Goal: Transaction & Acquisition: Purchase product/service

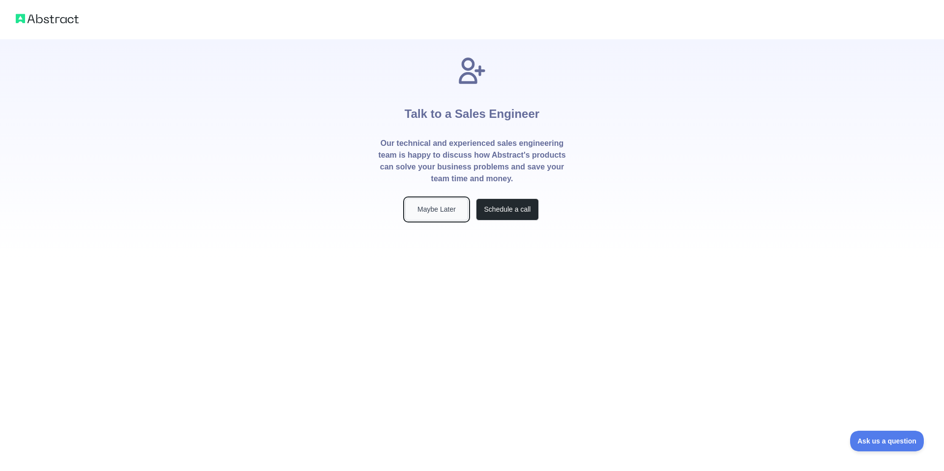
click at [437, 212] on button "Maybe Later" at bounding box center [436, 210] width 63 height 22
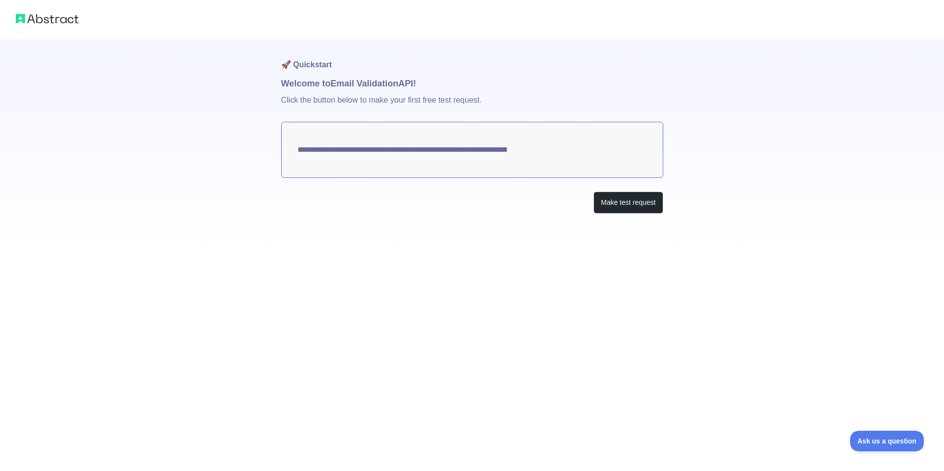
click at [411, 154] on textarea "**********" at bounding box center [472, 150] width 382 height 56
click at [629, 207] on button "Make test request" at bounding box center [627, 203] width 69 height 22
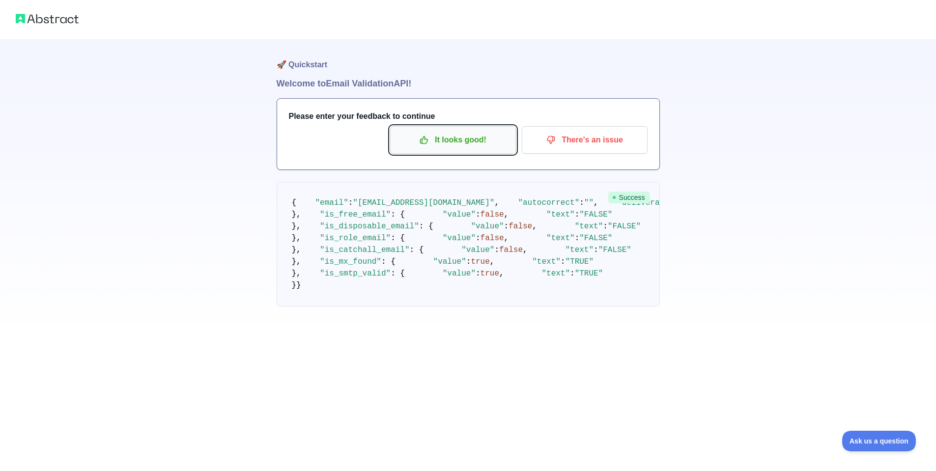
click at [483, 143] on p "It looks good!" at bounding box center [453, 140] width 111 height 17
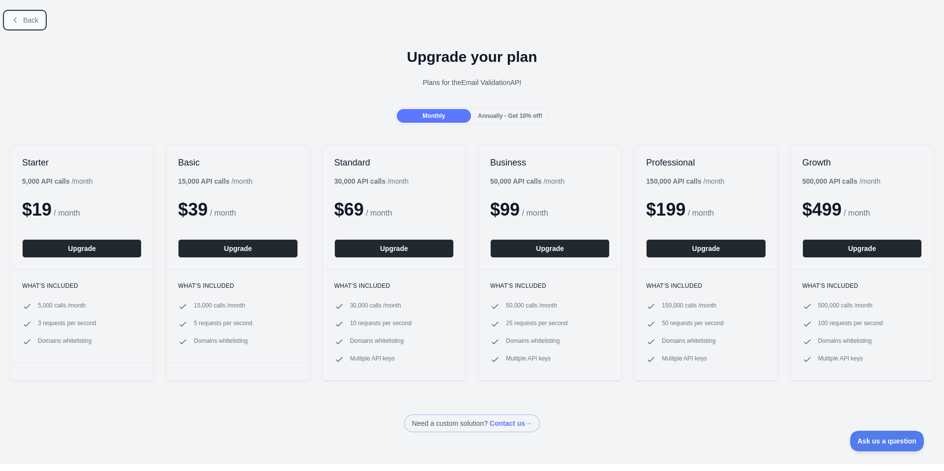
click at [25, 17] on span "Back" at bounding box center [30, 20] width 15 height 8
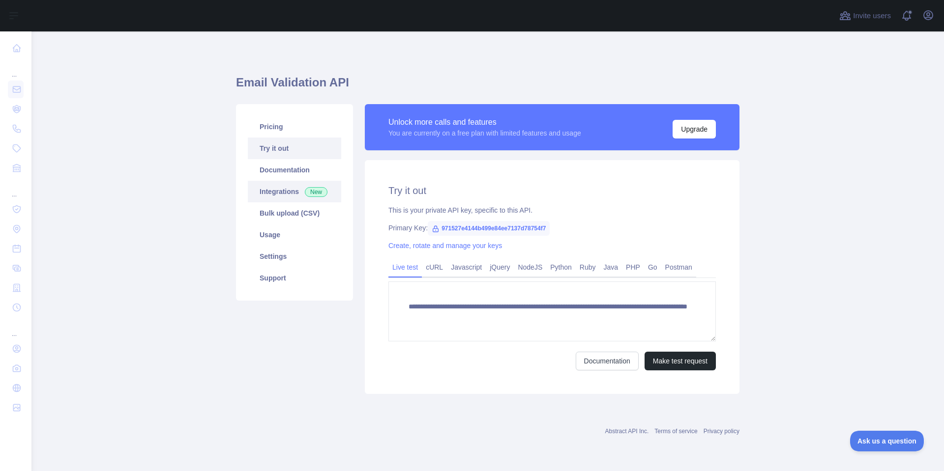
click at [311, 191] on span "New" at bounding box center [316, 192] width 23 height 10
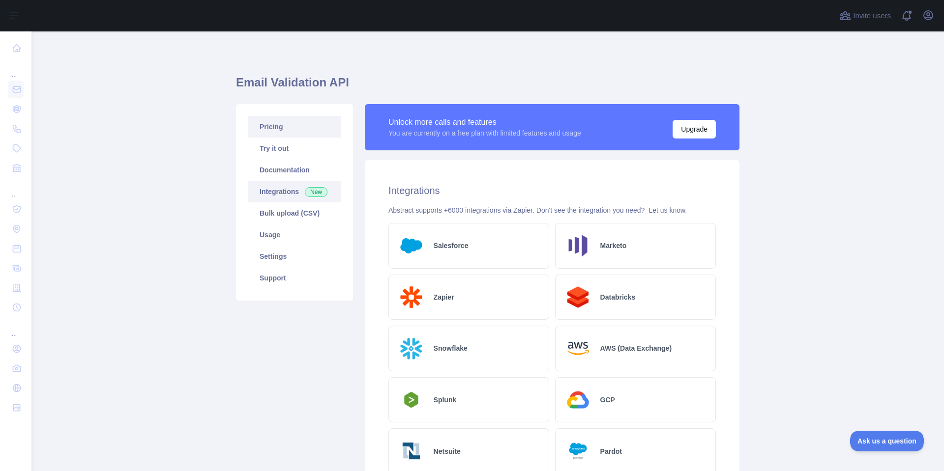
click at [294, 128] on link "Pricing" at bounding box center [294, 127] width 93 height 22
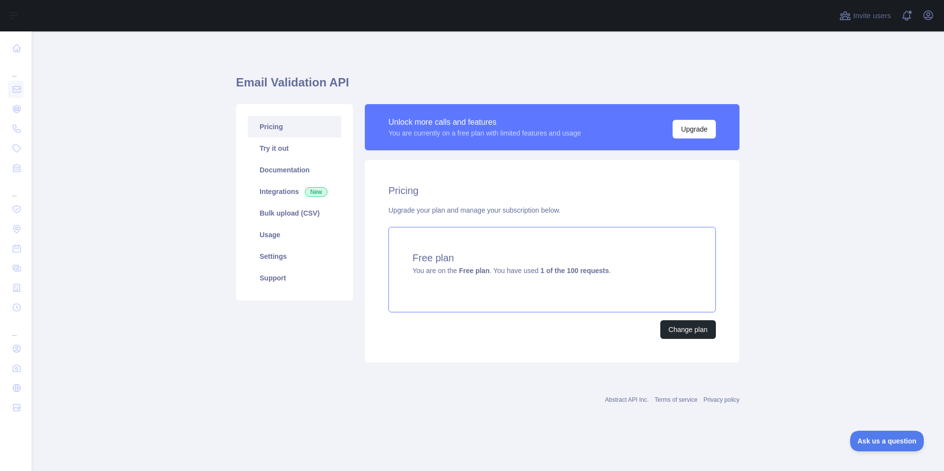
click at [461, 270] on strong "Free plan" at bounding box center [474, 271] width 30 height 8
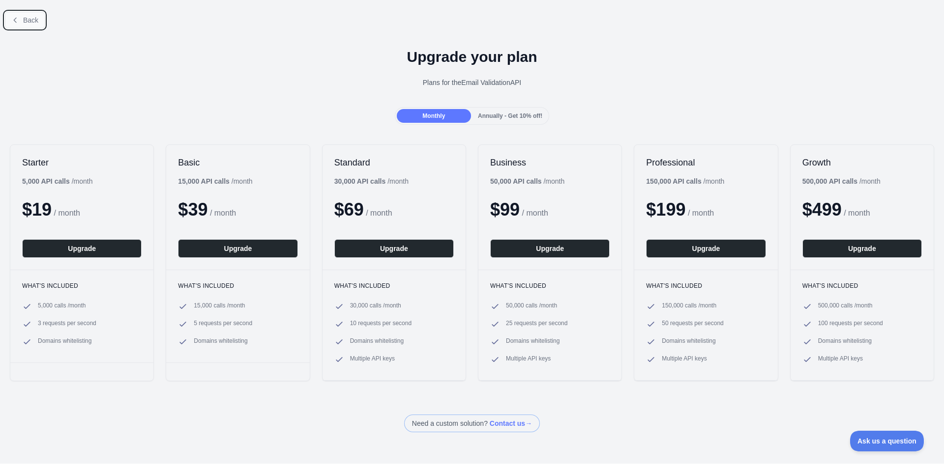
click at [33, 20] on span "Back" at bounding box center [30, 20] width 15 height 8
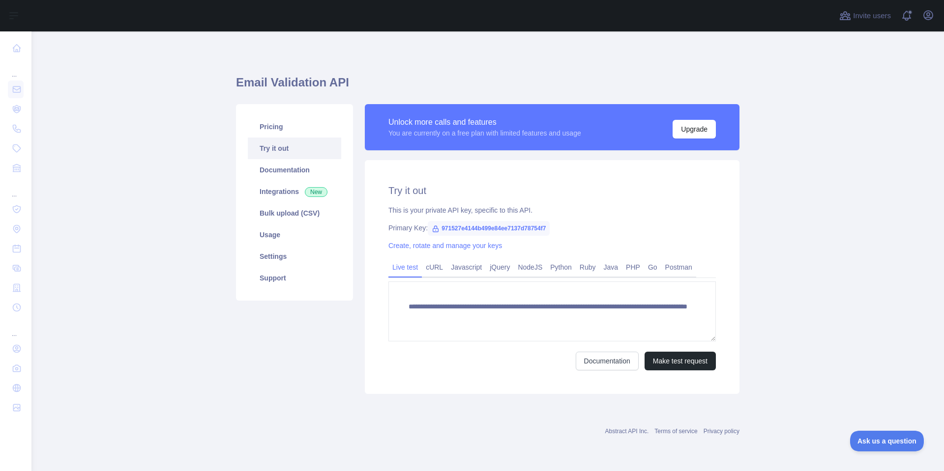
click at [470, 226] on span "971527e4144b499e84ee7137d78754f7" at bounding box center [489, 228] width 122 height 15
click at [471, 228] on span "971527e4144b499e84ee7137d78754f7" at bounding box center [489, 228] width 122 height 15
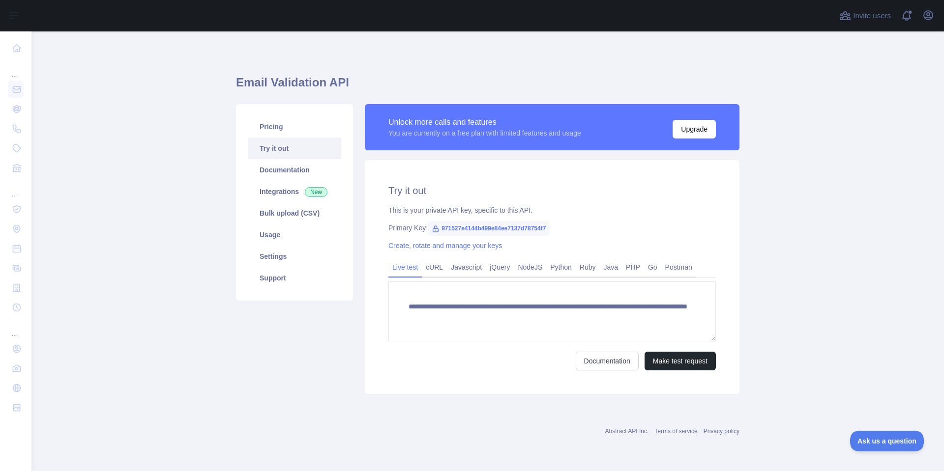
click at [440, 52] on div "**********" at bounding box center [487, 249] width 503 height 436
